Goal: Task Accomplishment & Management: Use online tool/utility

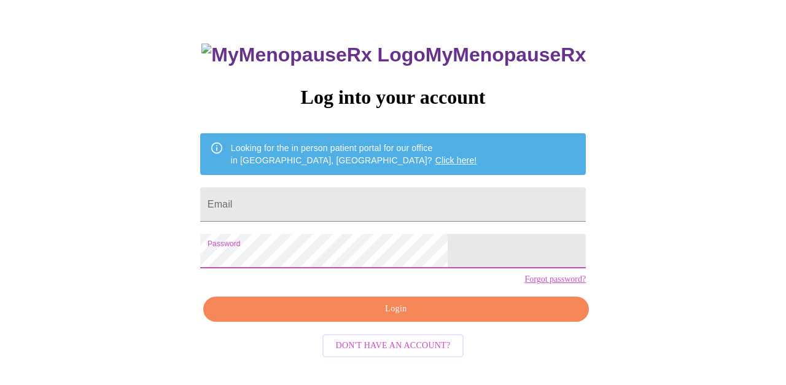
scroll to position [57, 0]
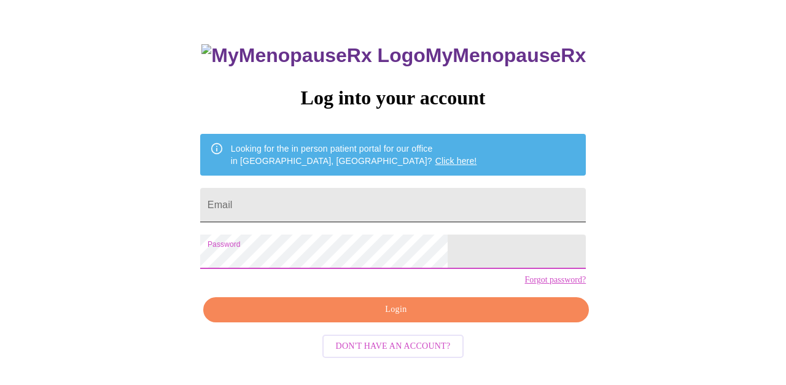
click at [322, 210] on input "Email" at bounding box center [392, 205] width 385 height 34
type input "[EMAIL_ADDRESS][DOMAIN_NAME]"
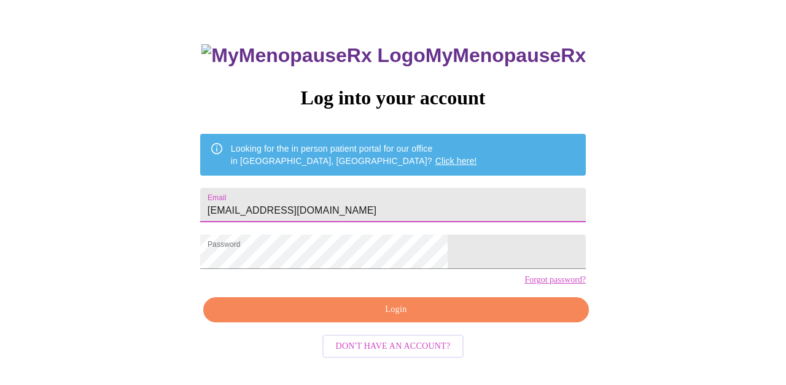
click at [357, 317] on span "Login" at bounding box center [395, 309] width 357 height 15
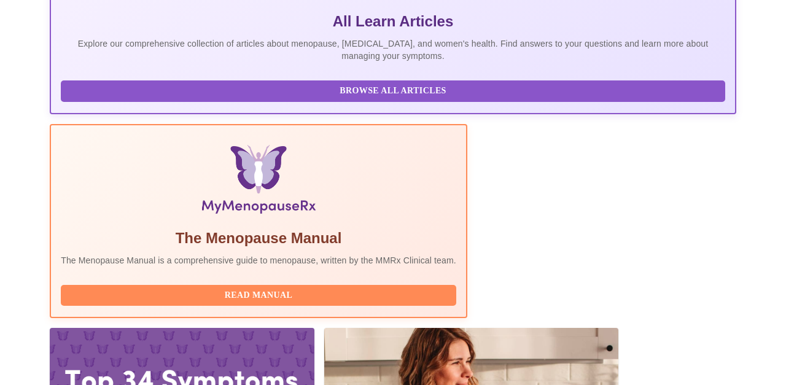
scroll to position [349, 0]
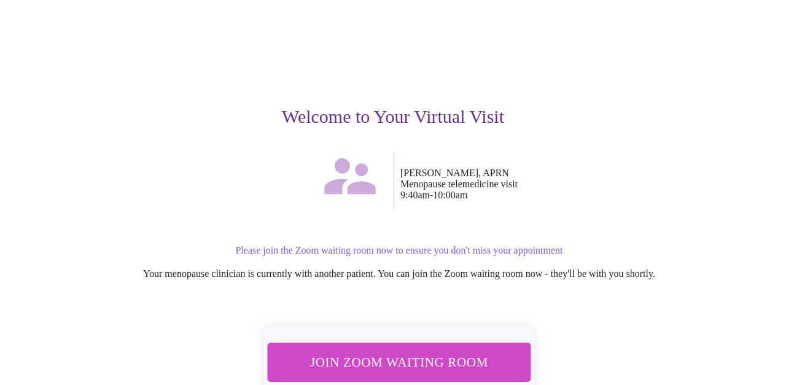
scroll to position [75, 0]
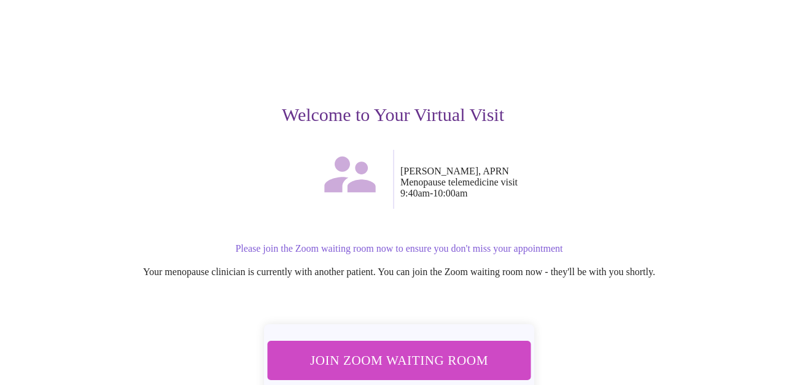
click at [416, 349] on span "Join Zoom Waiting Room" at bounding box center [399, 360] width 238 height 23
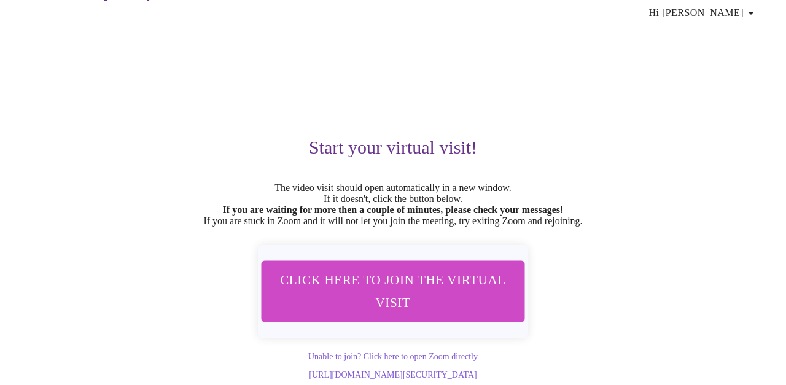
scroll to position [52, 0]
